Goal: Task Accomplishment & Management: Use online tool/utility

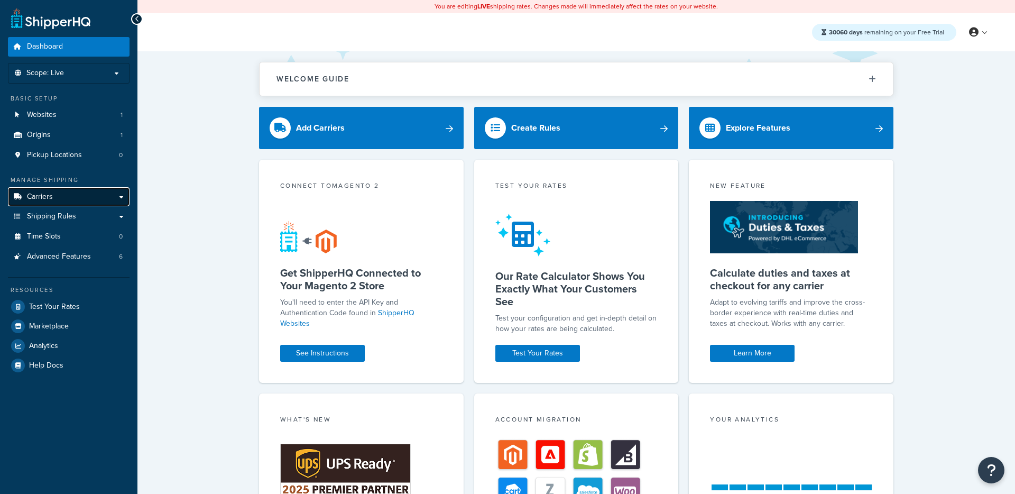
click at [45, 192] on span "Carriers" at bounding box center [40, 196] width 26 height 9
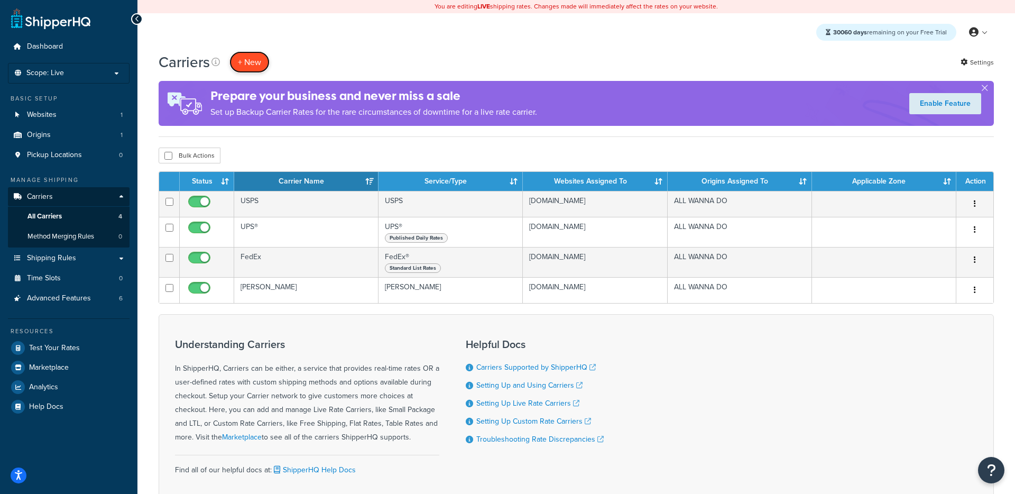
click at [256, 61] on button "+ New" at bounding box center [249, 62] width 40 height 22
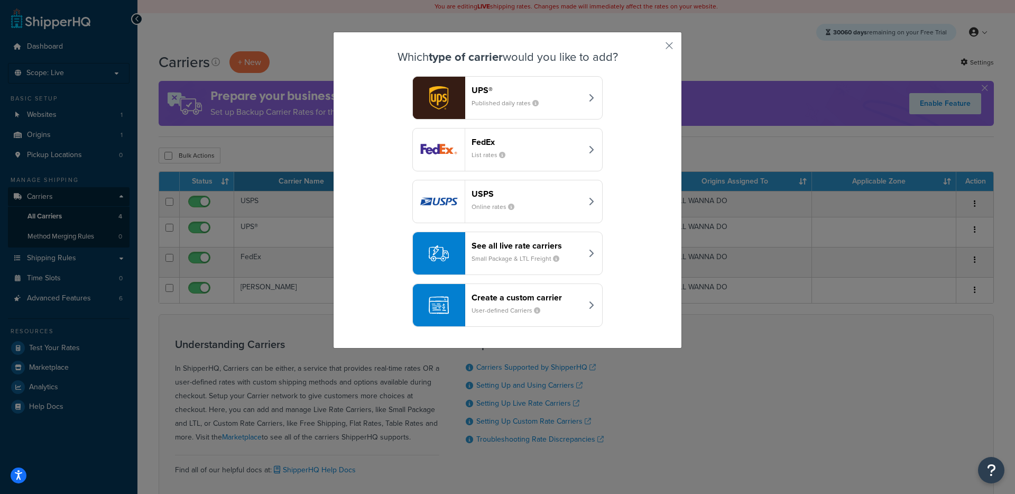
click at [505, 257] on small "Small Package & LTL Freight" at bounding box center [519, 259] width 96 height 10
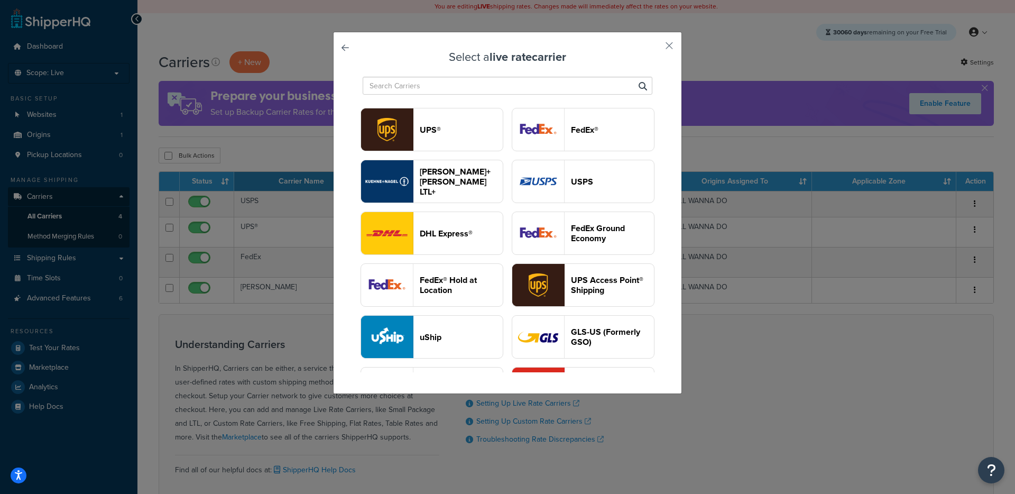
type input "C"
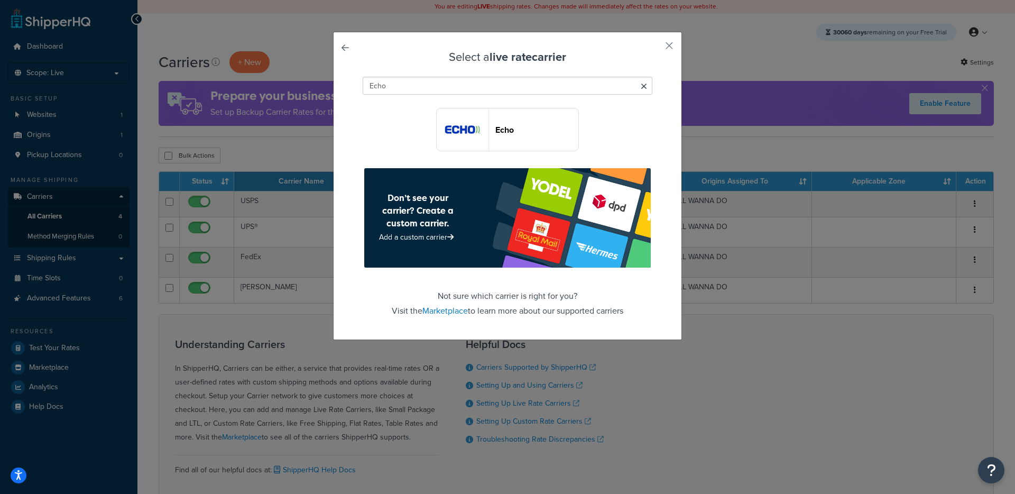
type input "Echo"
click at [516, 114] on button "Echo" at bounding box center [507, 129] width 143 height 43
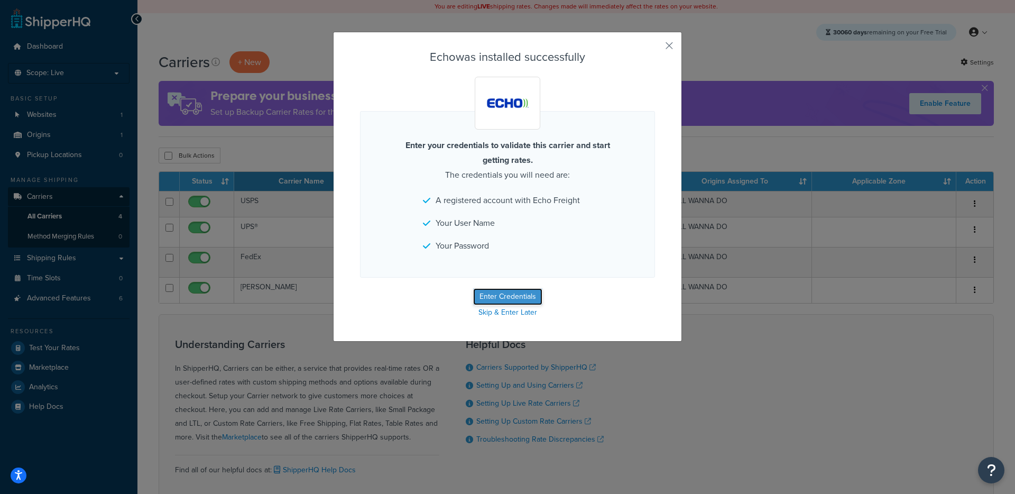
click at [501, 300] on button "Enter Credentials" at bounding box center [507, 296] width 69 height 17
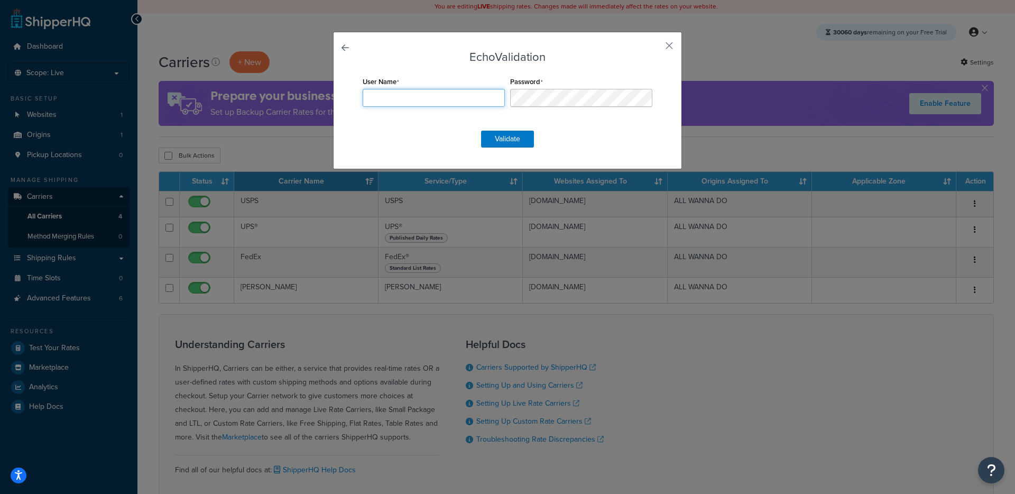
click at [446, 100] on input "User Name" at bounding box center [434, 98] width 142 height 18
click at [853, 450] on div "Echo Validation User Name Password Validate" at bounding box center [507, 247] width 1015 height 494
click at [379, 98] on input "User Name" at bounding box center [434, 98] width 142 height 18
click at [625, 132] on form "Echo Validation User Name Required Password Validate" at bounding box center [507, 99] width 295 height 97
click at [655, 50] on button "button" at bounding box center [653, 49] width 3 height 3
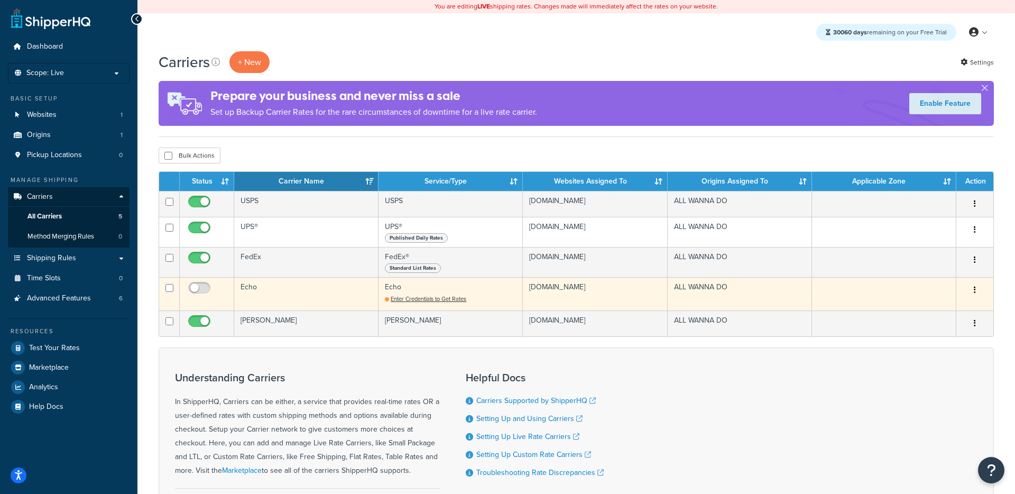
click at [262, 300] on td "Echo" at bounding box center [306, 293] width 144 height 33
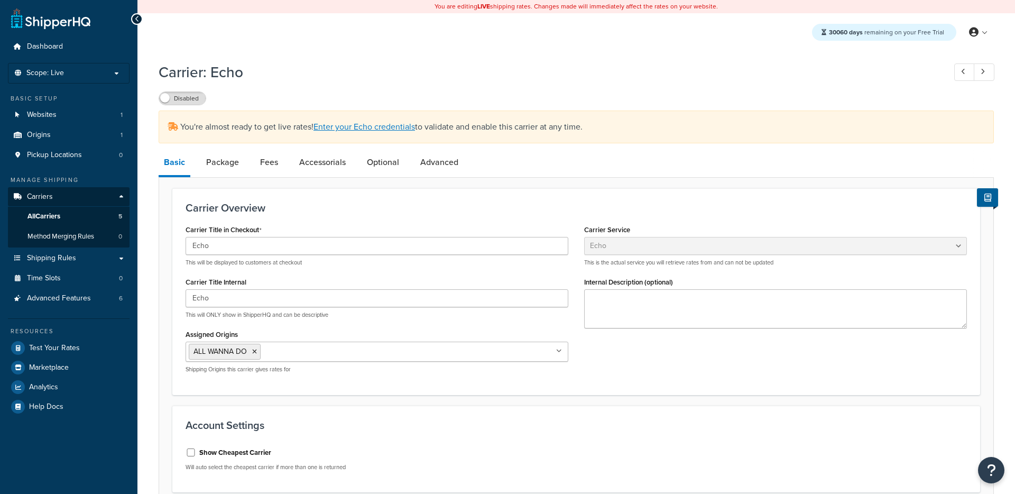
select select "echoFreight"
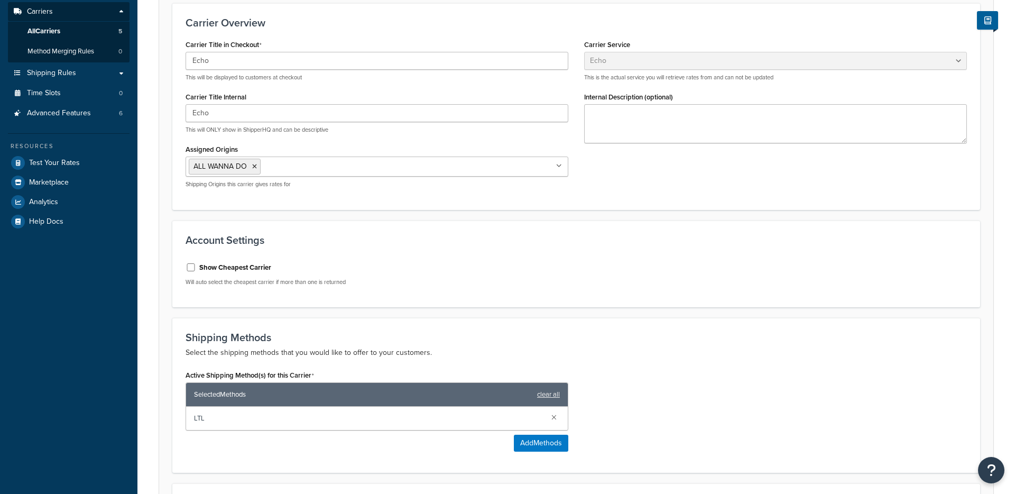
scroll to position [333, 0]
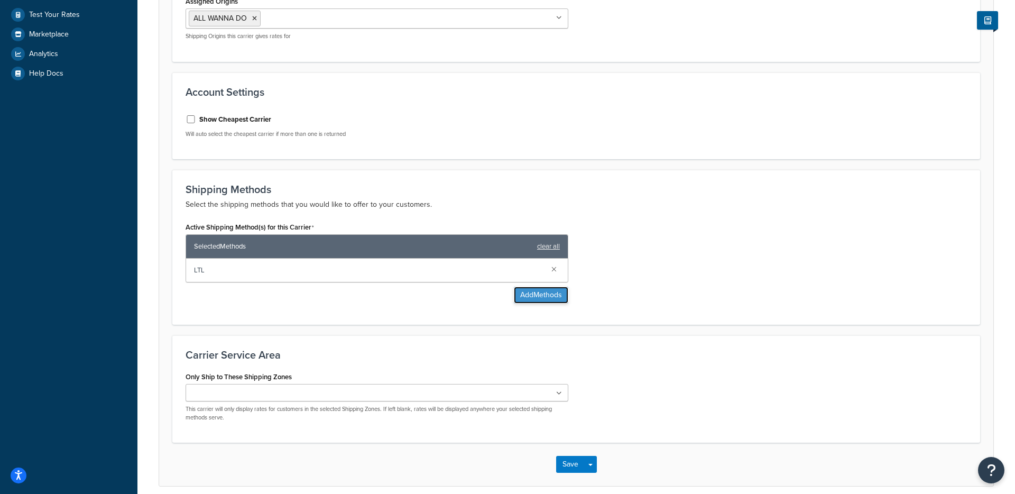
click at [527, 298] on button "Add Methods" at bounding box center [541, 294] width 54 height 17
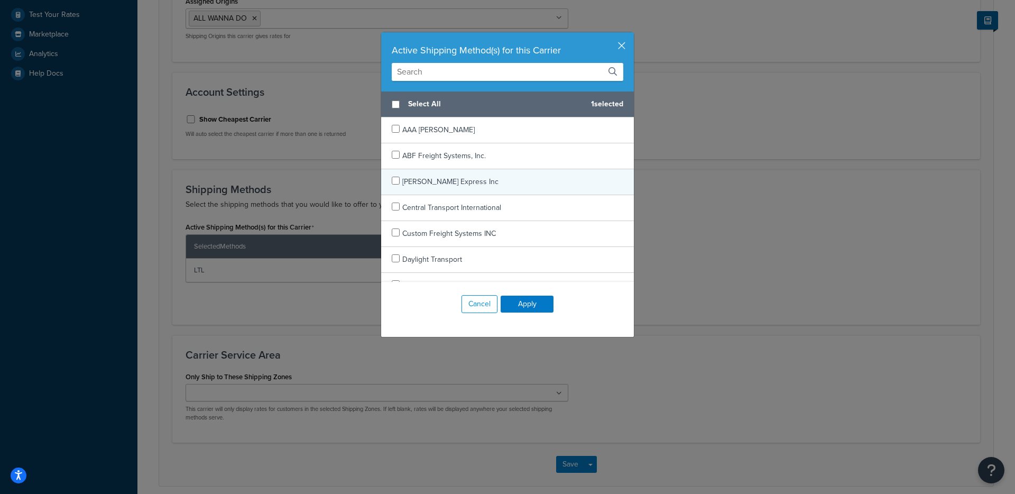
scroll to position [115, 0]
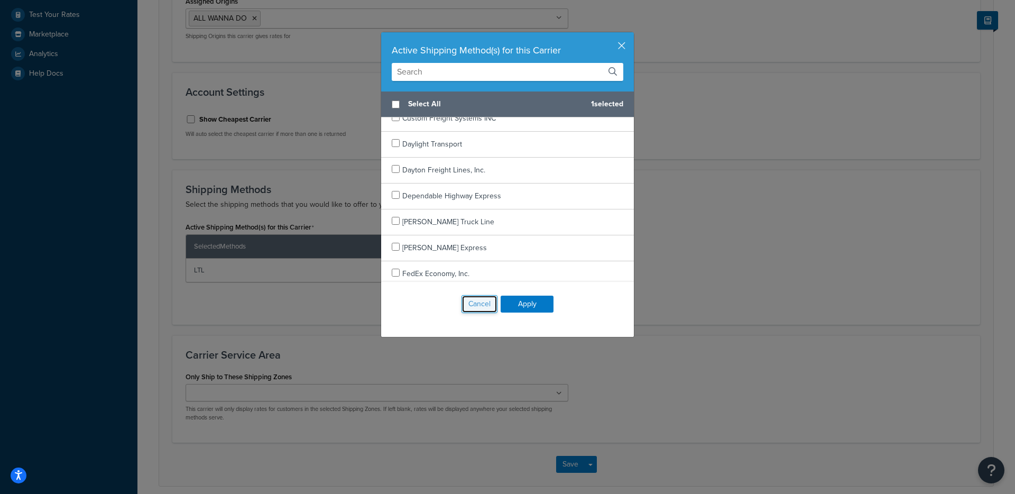
click at [469, 308] on button "Cancel" at bounding box center [479, 304] width 36 height 18
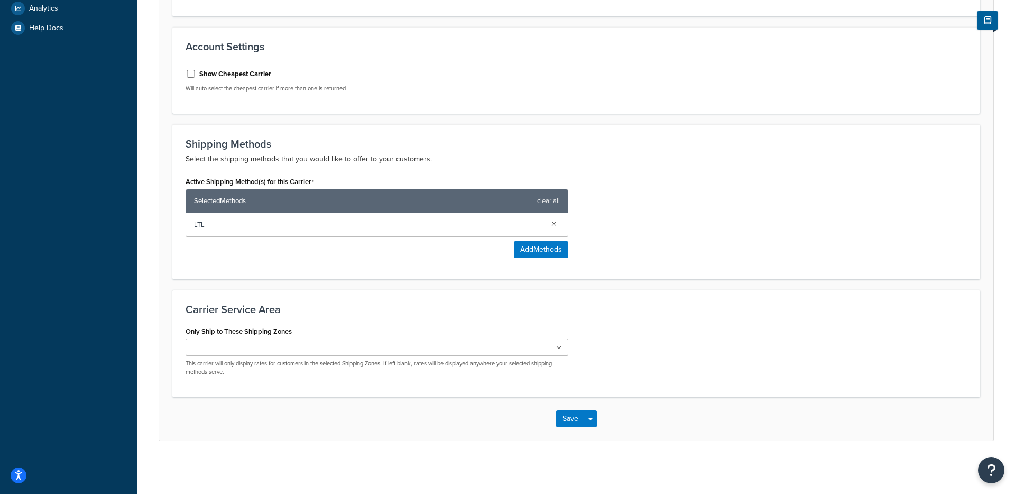
scroll to position [0, 0]
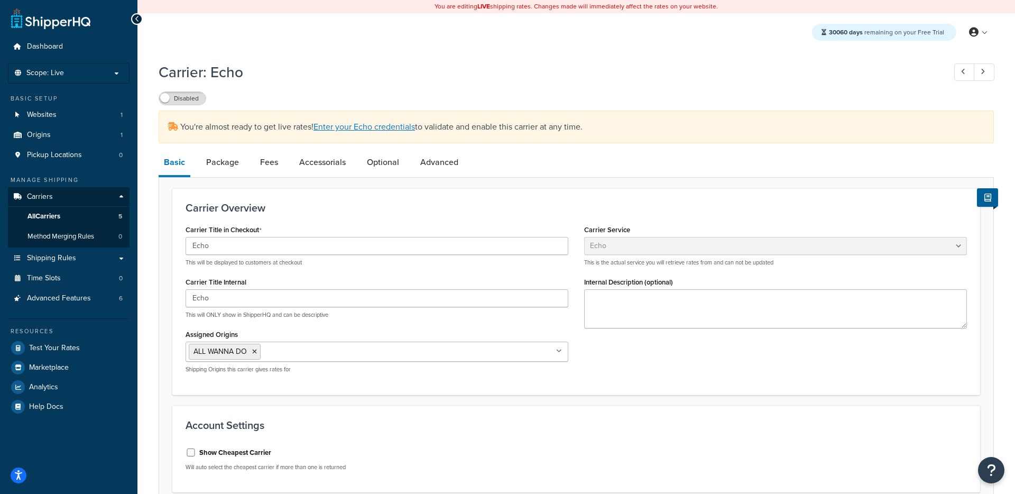
click at [933, 143] on div "Carrier: Echo Disabled You're almost ready to get live rates! Enter your Echo c…" at bounding box center [576, 438] width 835 height 763
click at [943, 133] on link "Logout" at bounding box center [946, 138] width 94 height 21
